Goal: Task Accomplishment & Management: Manage account settings

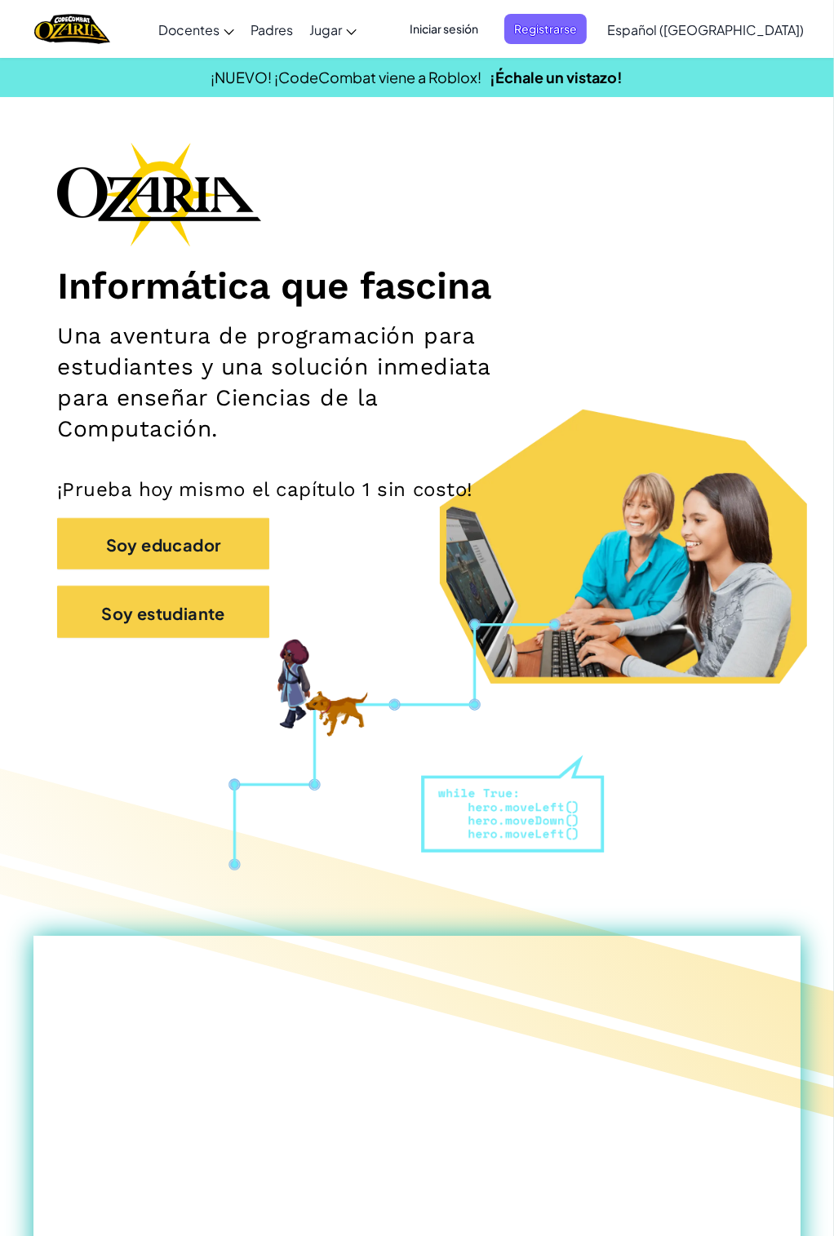
click at [478, 34] on font "Iniciar sesión" at bounding box center [444, 28] width 69 height 15
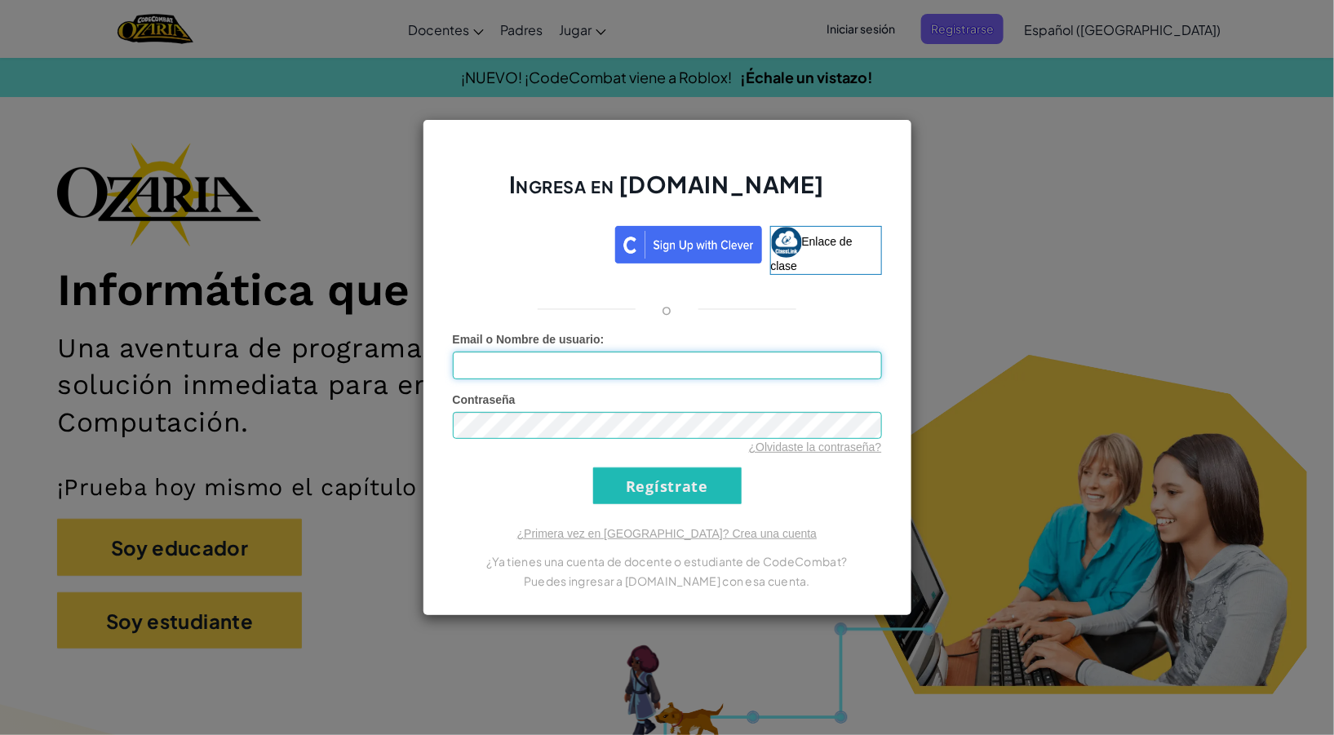
click at [594, 355] on input "Email o Nombre de usuario :" at bounding box center [667, 366] width 429 height 28
type input "[EMAIL_ADDRESS][DOMAIN_NAME]"
click at [593, 468] on input "Regístrate" at bounding box center [667, 486] width 148 height 37
click at [684, 496] on input "Regístrate" at bounding box center [667, 486] width 148 height 37
